Goal: Task Accomplishment & Management: Use online tool/utility

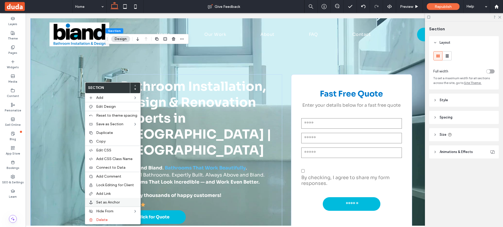
click at [111, 203] on span "Set as Anchor" at bounding box center [108, 202] width 24 height 4
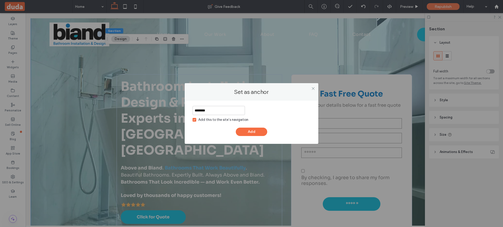
type input "********"
click at [199, 118] on div "Add this to the site’s navigation" at bounding box center [223, 119] width 50 height 5
click at [245, 130] on button "Add" at bounding box center [251, 132] width 31 height 8
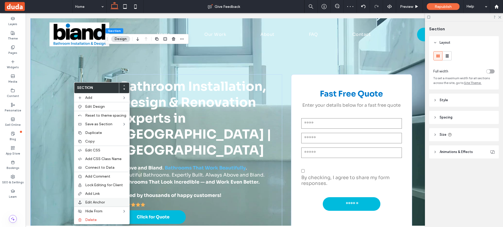
click at [97, 200] on div "Edit Anchor" at bounding box center [101, 202] width 55 height 9
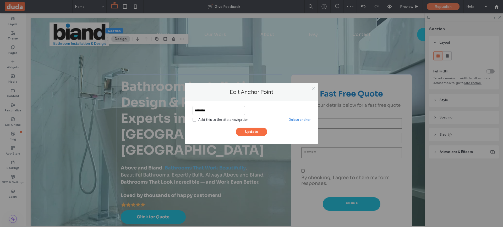
click at [291, 119] on link "Delete anchor" at bounding box center [300, 119] width 22 height 5
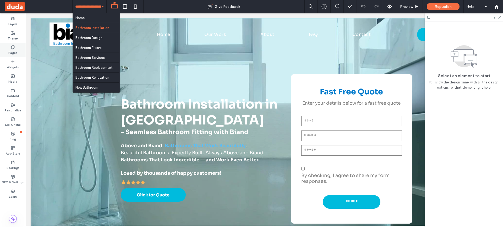
click at [14, 46] on use at bounding box center [12, 47] width 3 height 3
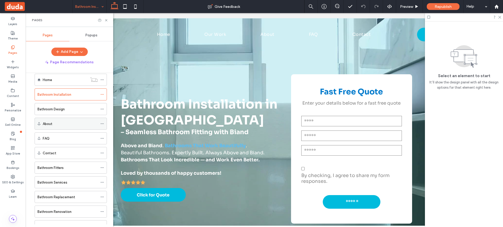
scroll to position [29, 0]
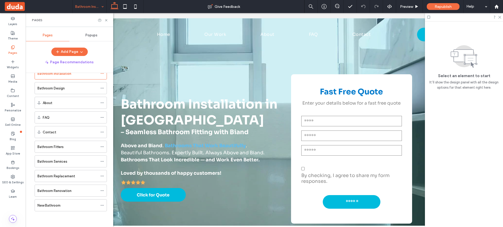
click at [104, 21] on div at bounding box center [103, 20] width 10 height 4
click at [105, 20] on icon at bounding box center [106, 20] width 4 height 4
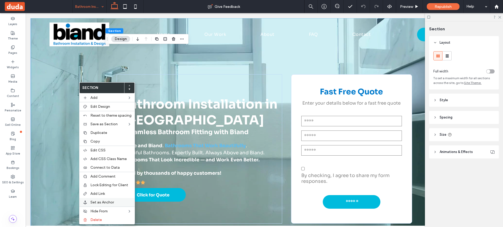
click at [103, 203] on span "Set as Anchor" at bounding box center [102, 202] width 24 height 4
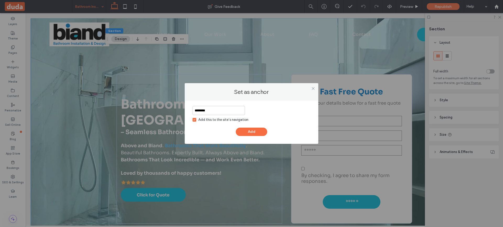
type input "********"
click at [213, 121] on div "Add this to the site’s navigation" at bounding box center [223, 119] width 50 height 5
click at [246, 128] on button "Add" at bounding box center [251, 132] width 31 height 8
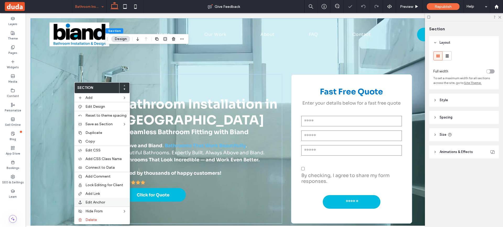
click at [92, 202] on span "Edit Anchor" at bounding box center [95, 202] width 20 height 4
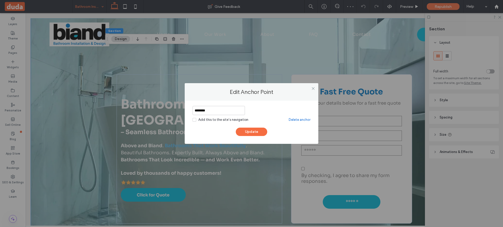
click at [299, 120] on link "Delete anchor" at bounding box center [300, 119] width 22 height 5
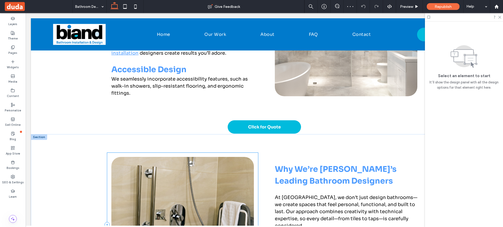
scroll to position [1265, 0]
